Goal: Find specific page/section: Find specific page/section

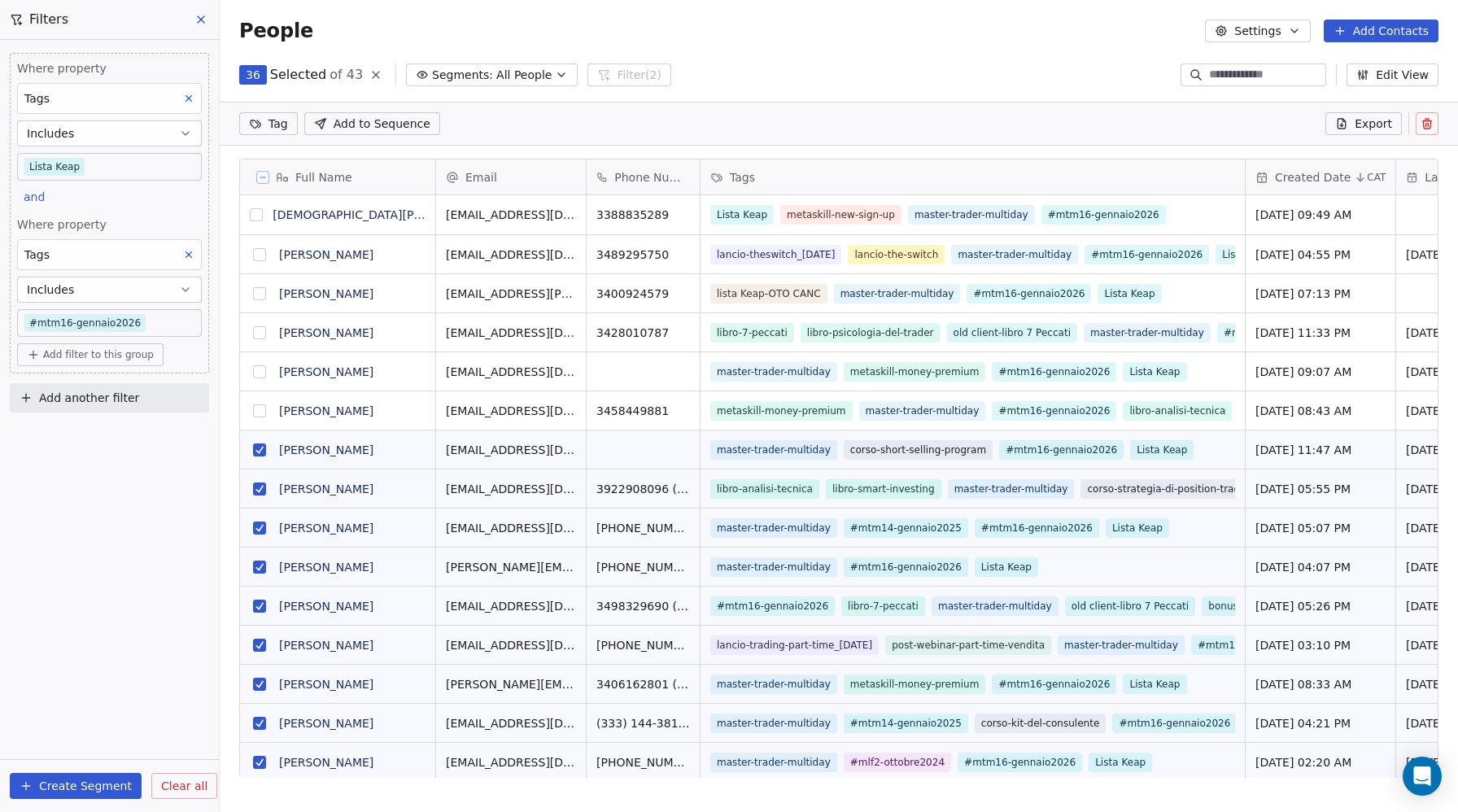
scroll to position [657, 1238]
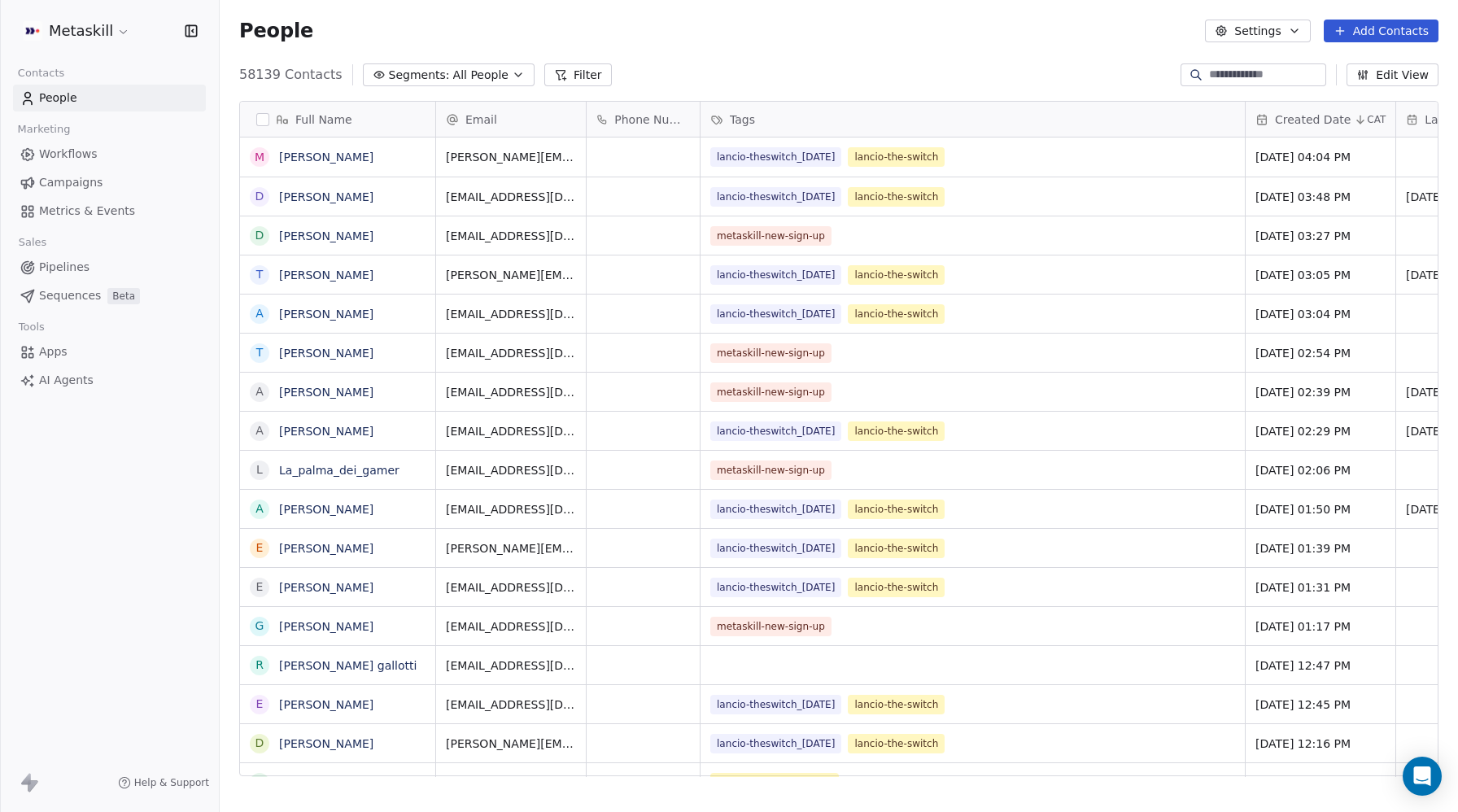
scroll to position [714, 1238]
click at [76, 209] on span "Metrics & Events" at bounding box center [87, 211] width 96 height 17
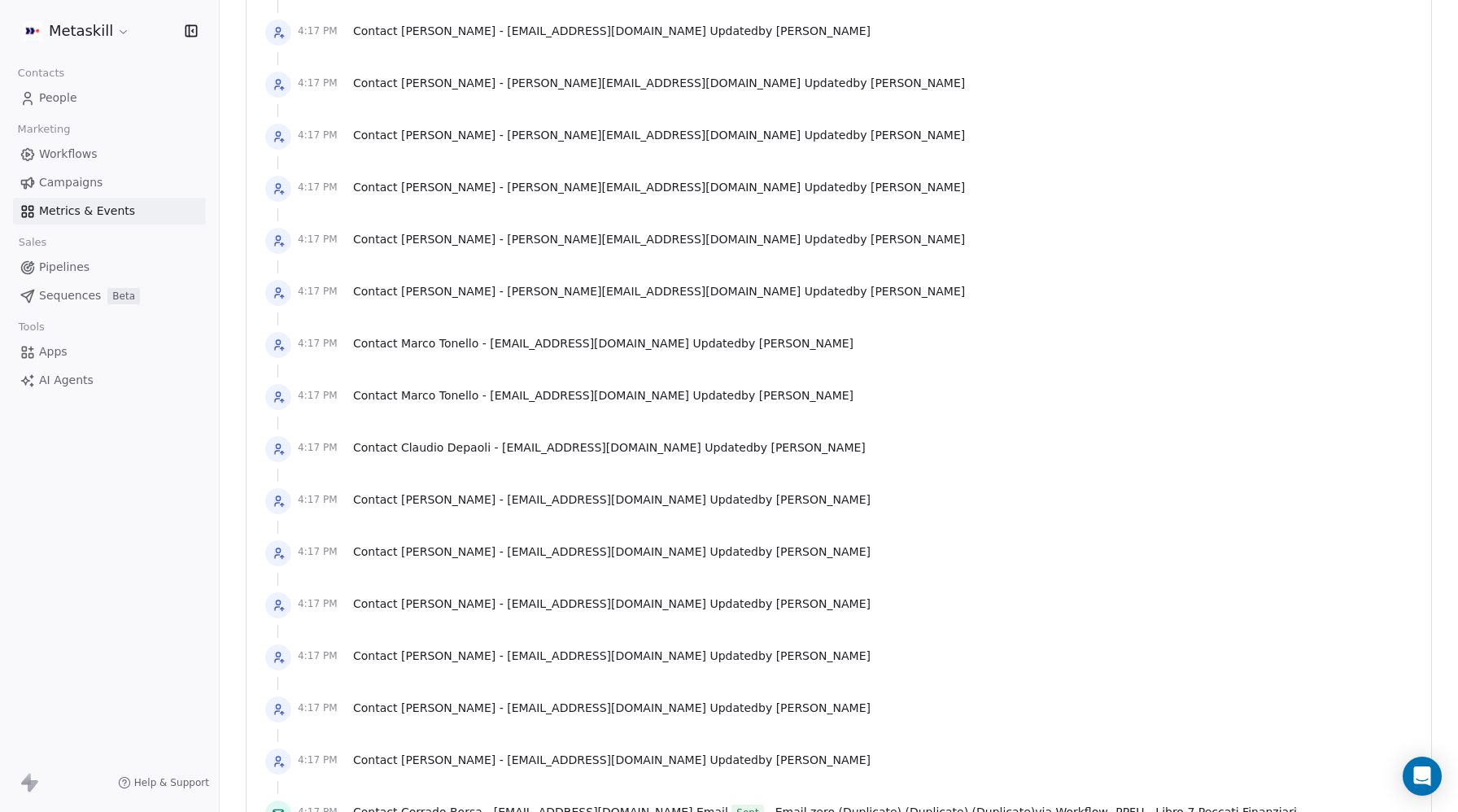
scroll to position [3147, 0]
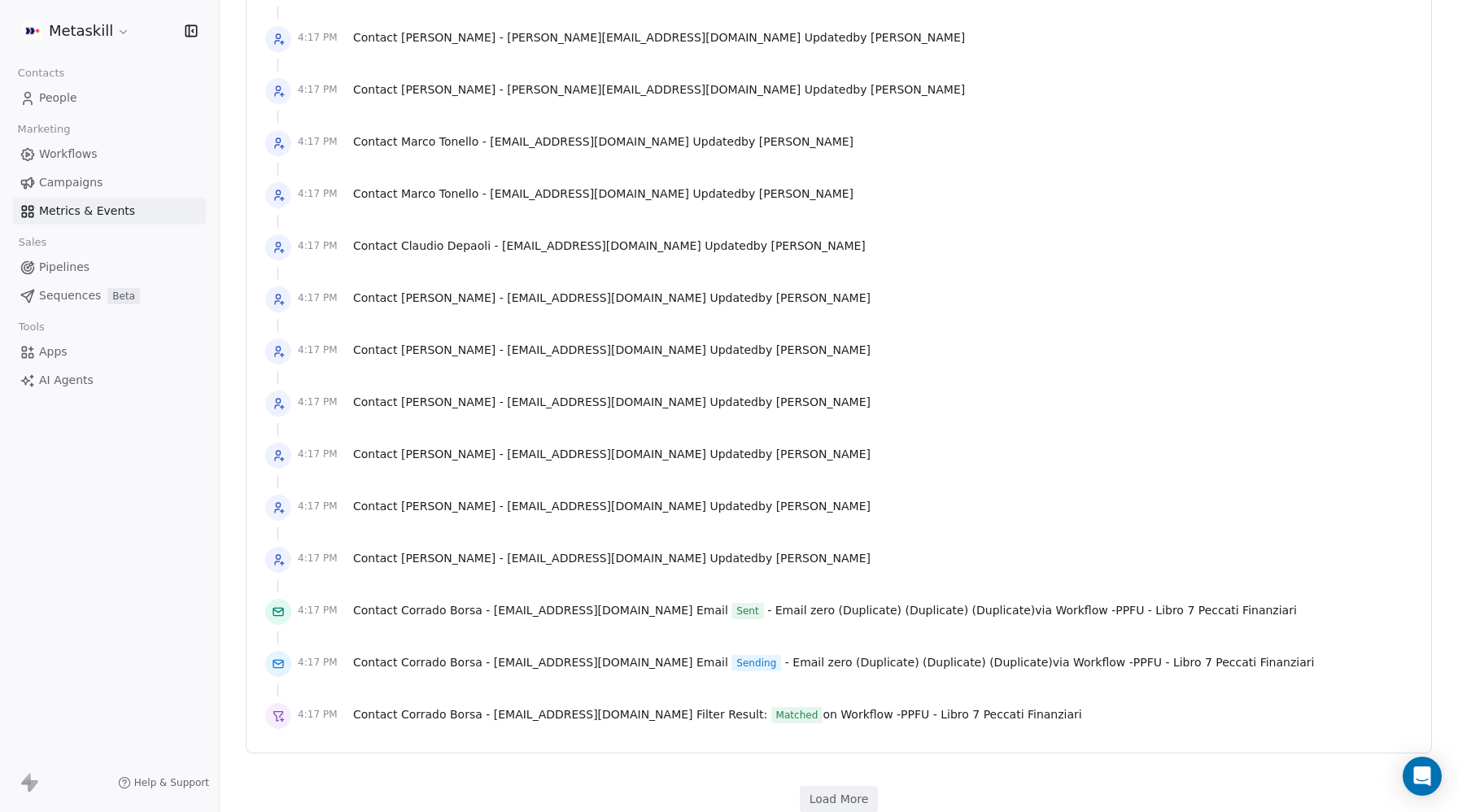
click at [846, 786] on button "Load More" at bounding box center [839, 799] width 79 height 26
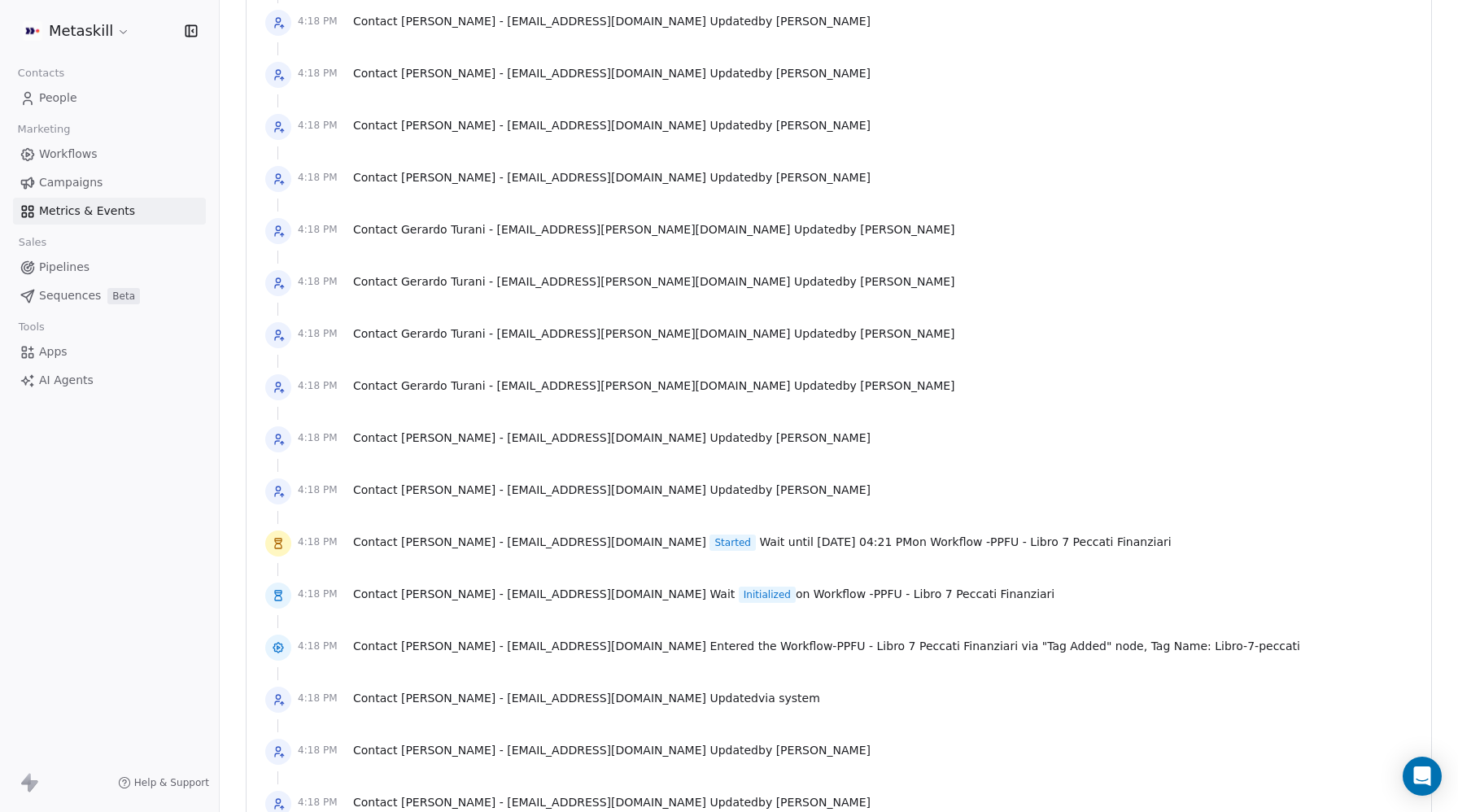
scroll to position [5750, 0]
